Goal: Book appointment/travel/reservation

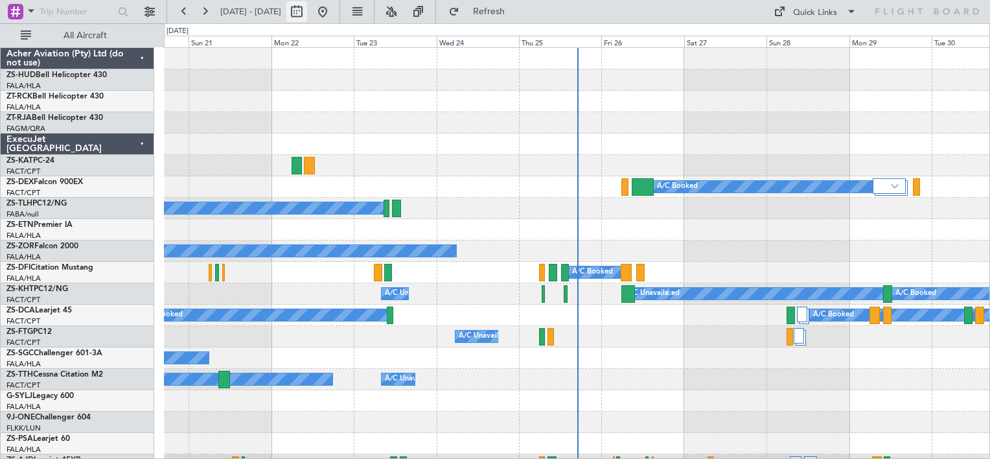
click at [307, 13] on button at bounding box center [296, 11] width 21 height 21
select select "9"
select select "2025"
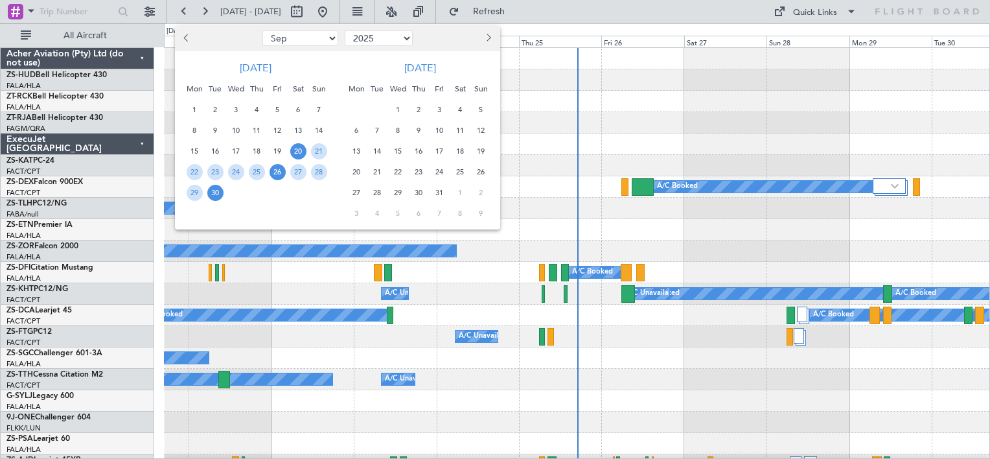
click at [275, 173] on span "26" at bounding box center [277, 172] width 16 height 16
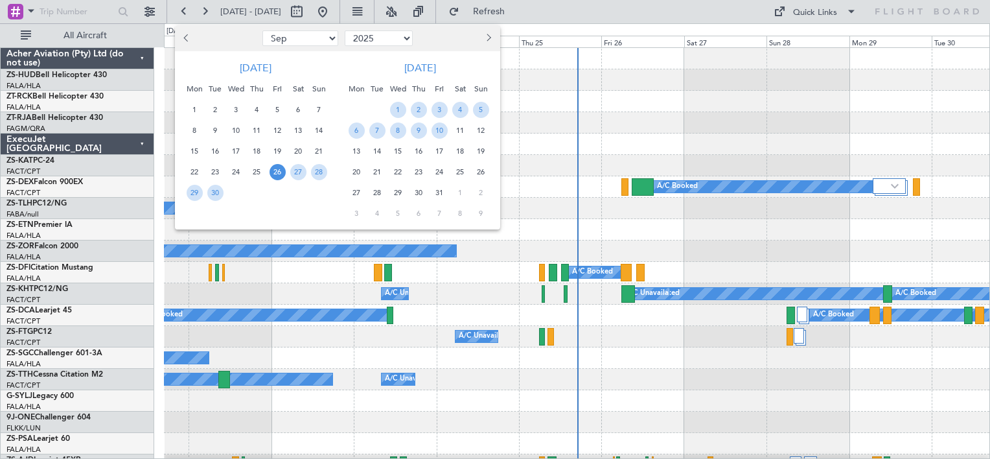
click at [275, 173] on span "26" at bounding box center [277, 172] width 16 height 16
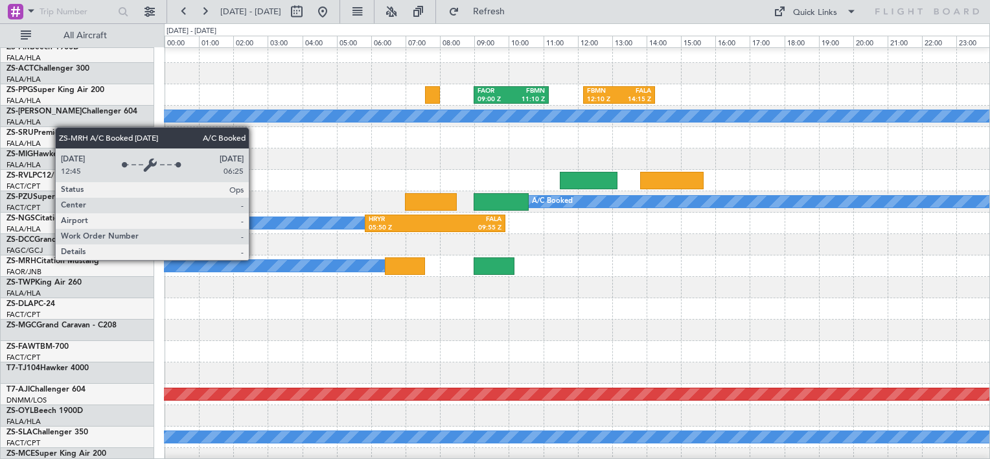
scroll to position [712, 0]
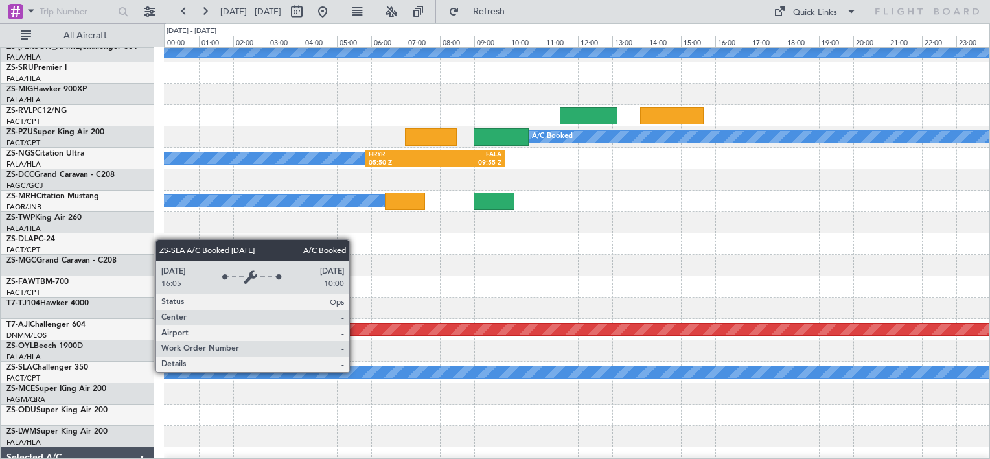
click at [355, 371] on div "A/C Booked" at bounding box center [613, 372] width 1442 height 12
